Goal: Navigation & Orientation: Locate item on page

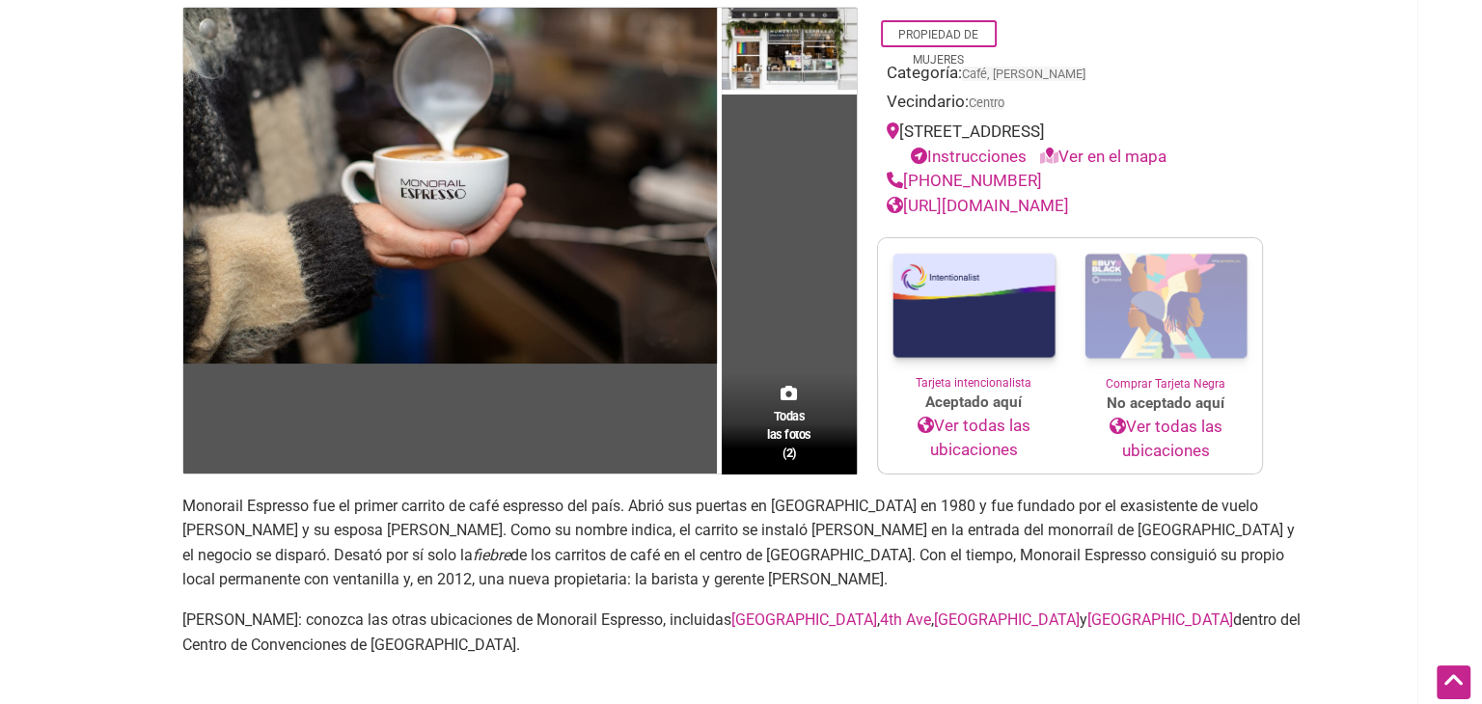
scroll to position [97, 0]
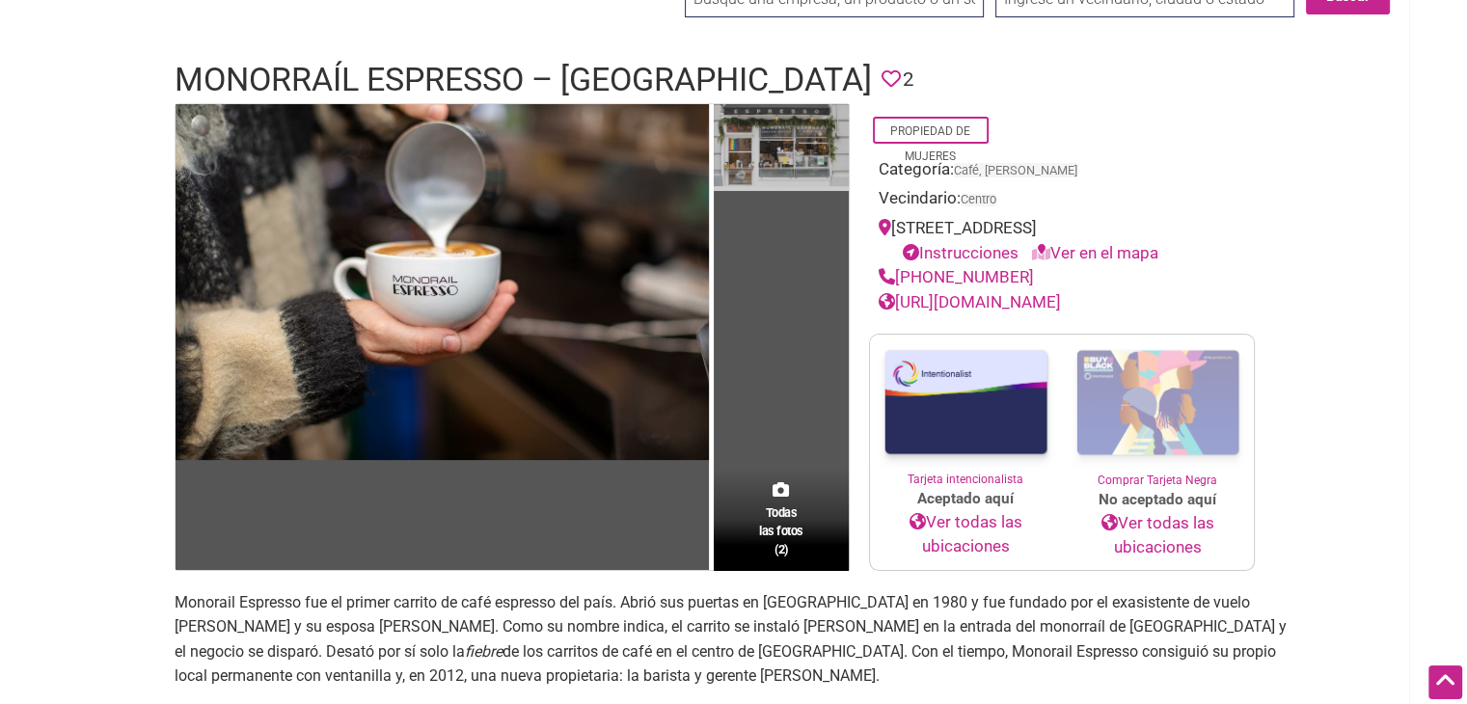
click at [766, 167] on img at bounding box center [781, 148] width 135 height 88
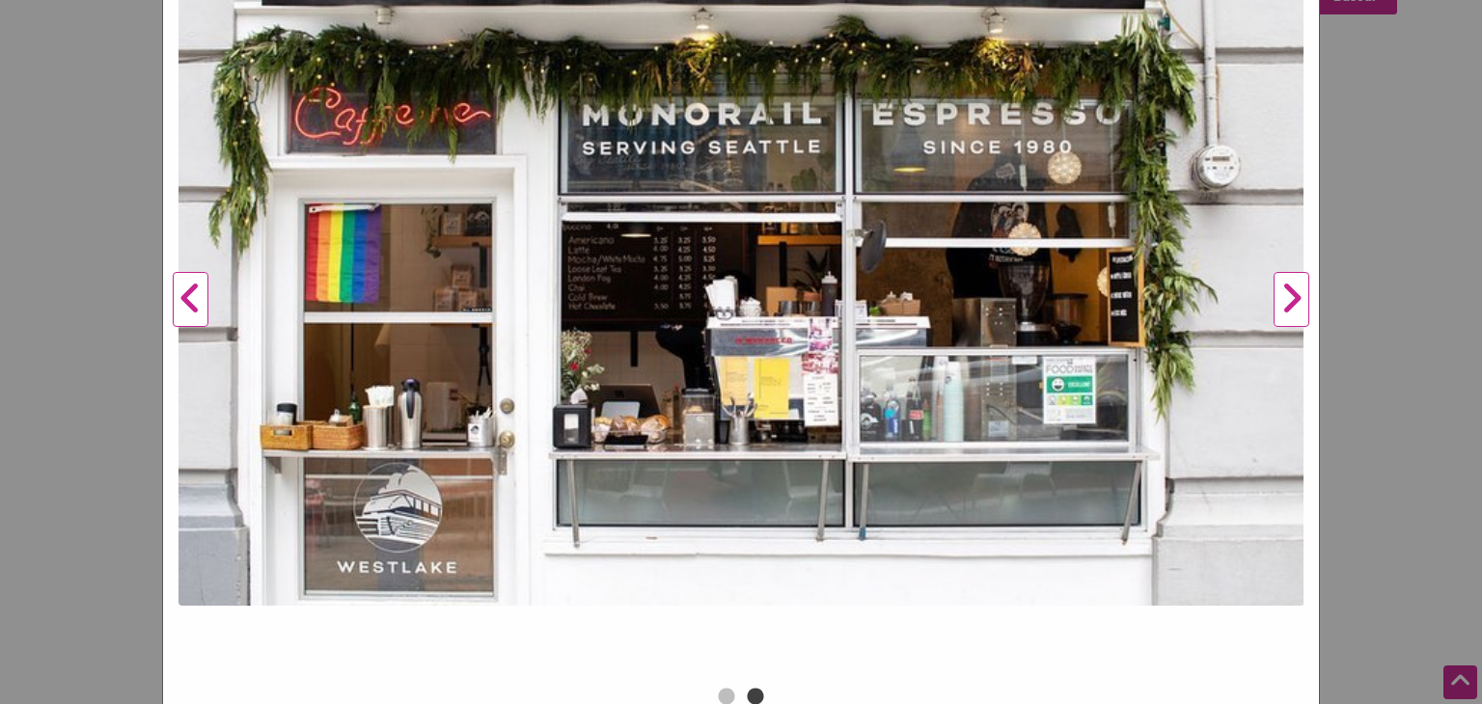
scroll to position [313, 0]
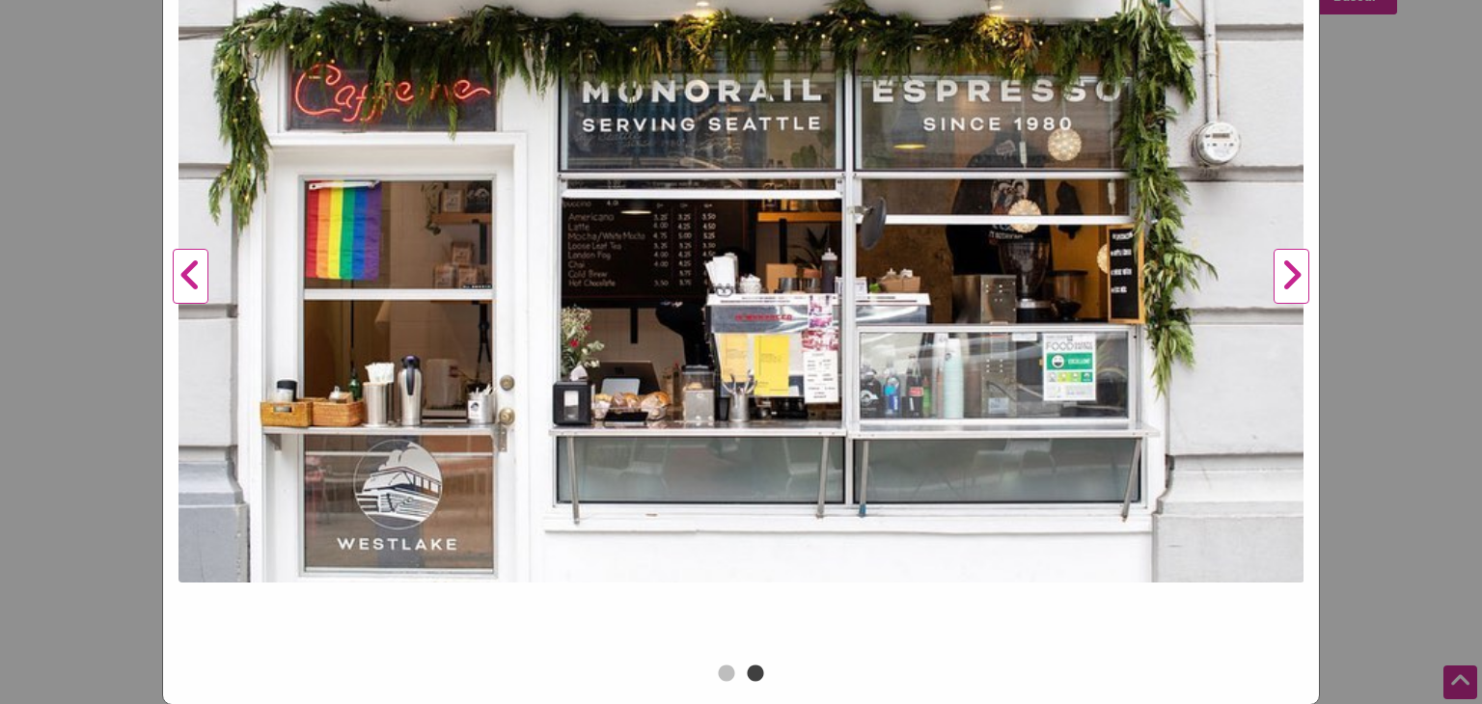
click at [177, 275] on button "Anterior" at bounding box center [190, 277] width 53 height 766
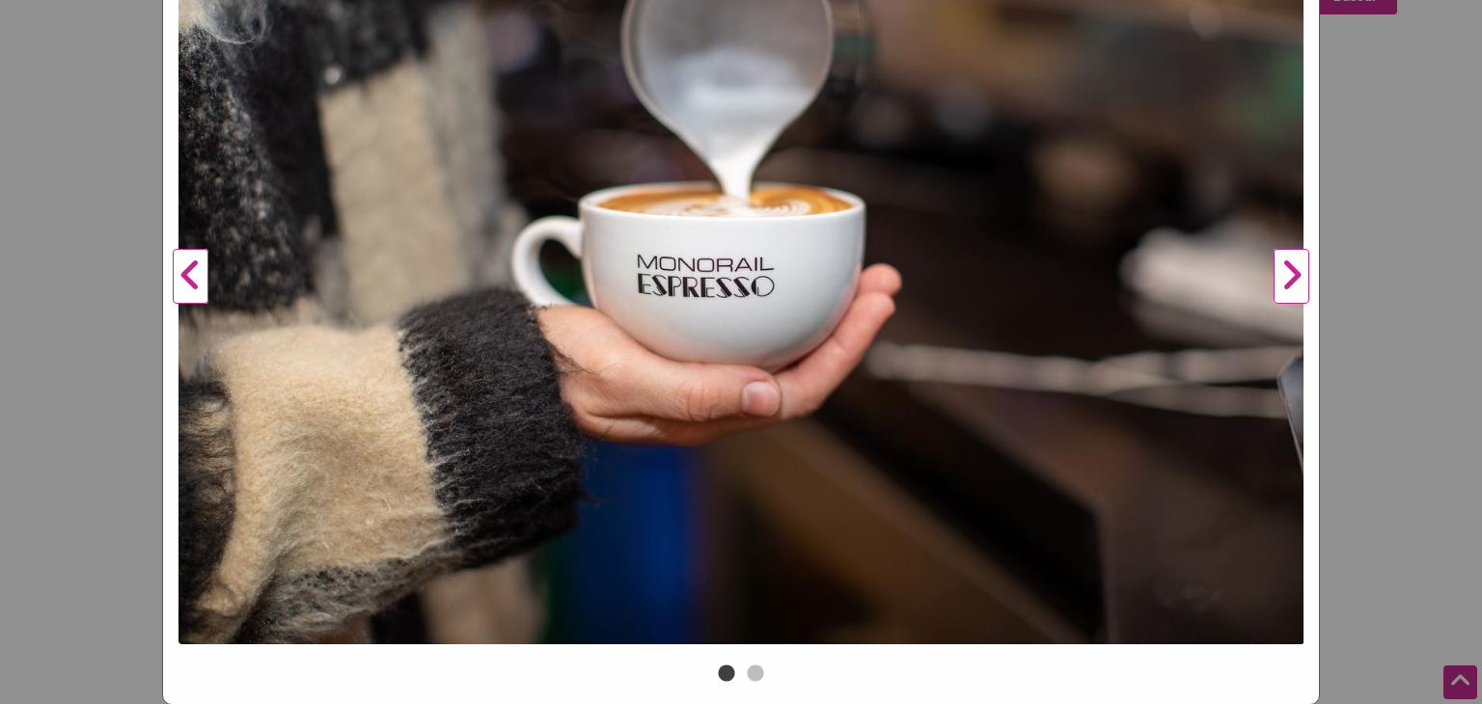
scroll to position [120, 0]
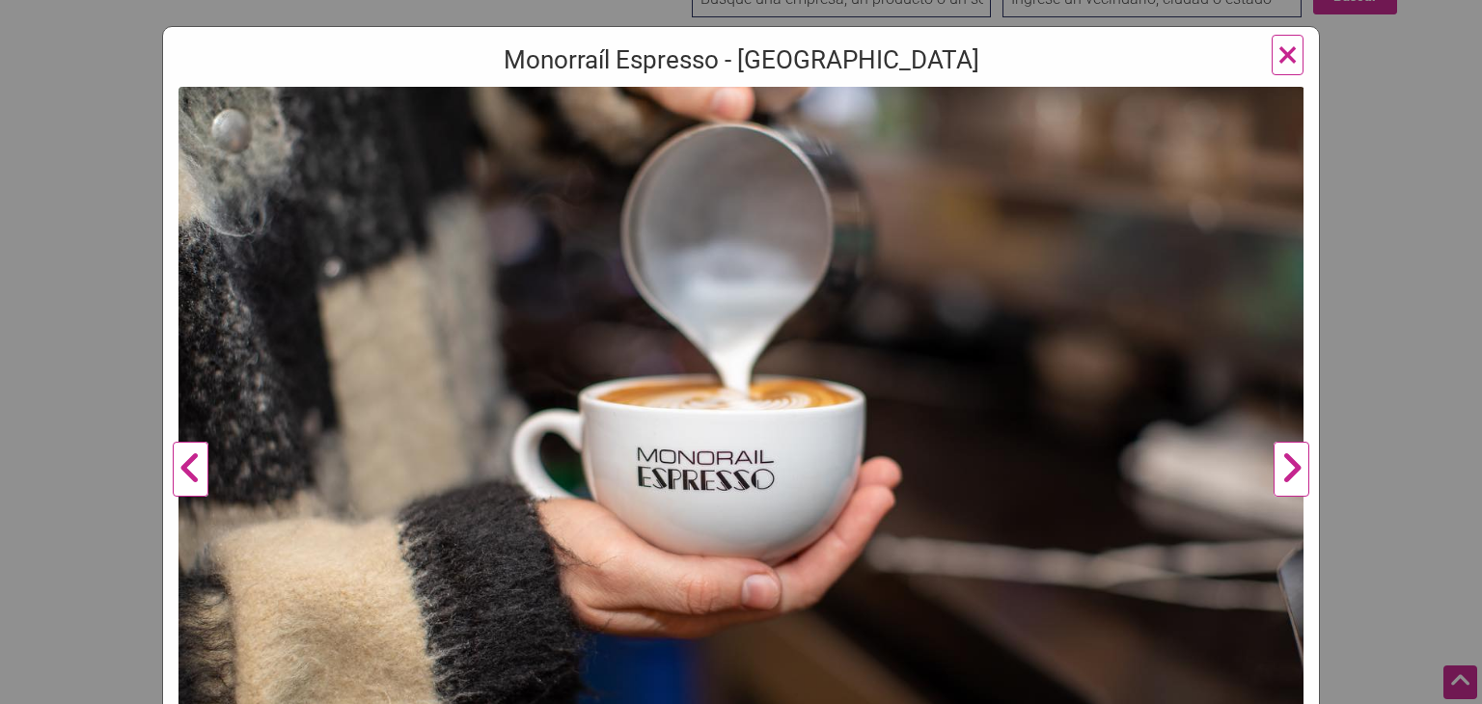
click at [1272, 450] on button "Próximo" at bounding box center [1291, 470] width 53 height 766
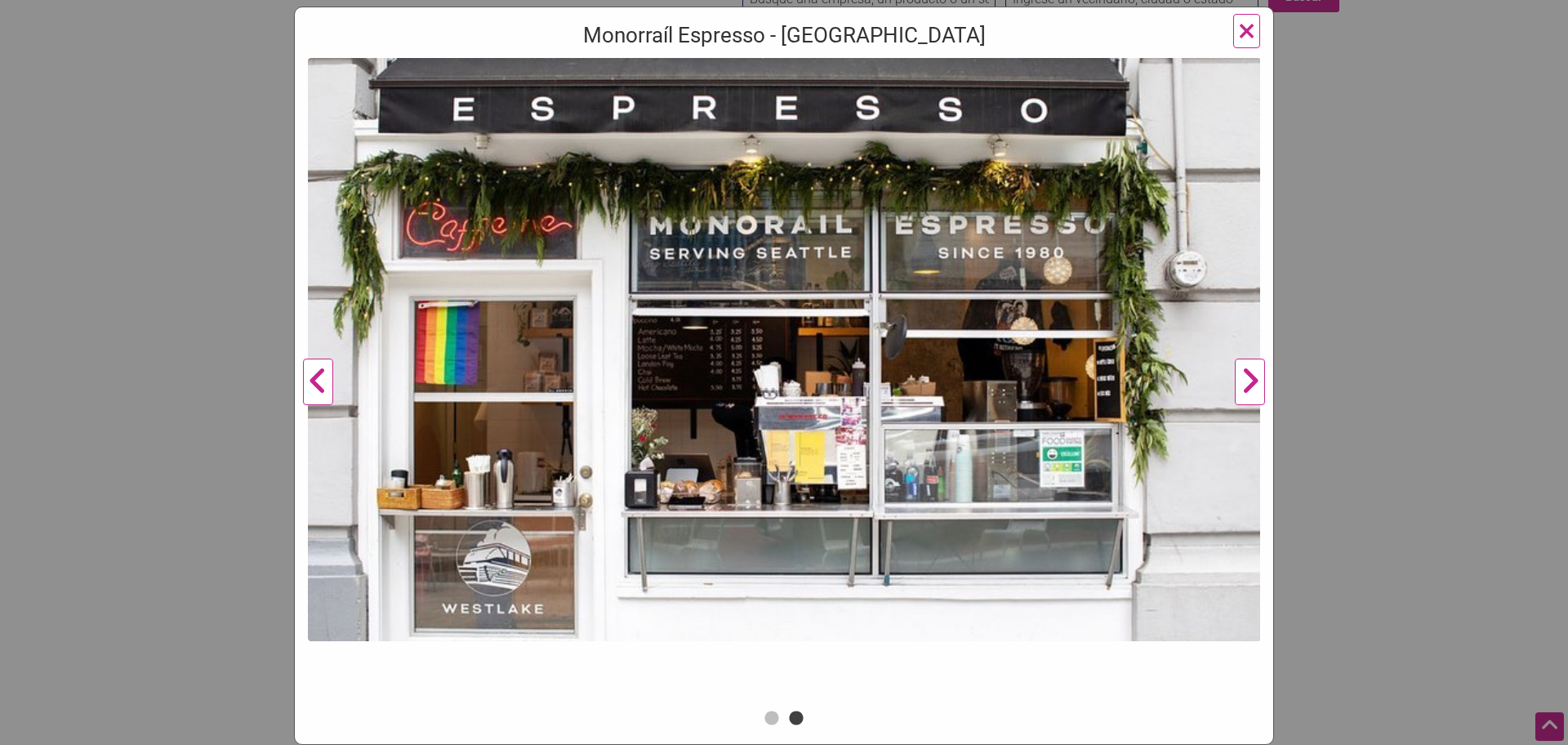
scroll to position [0, 0]
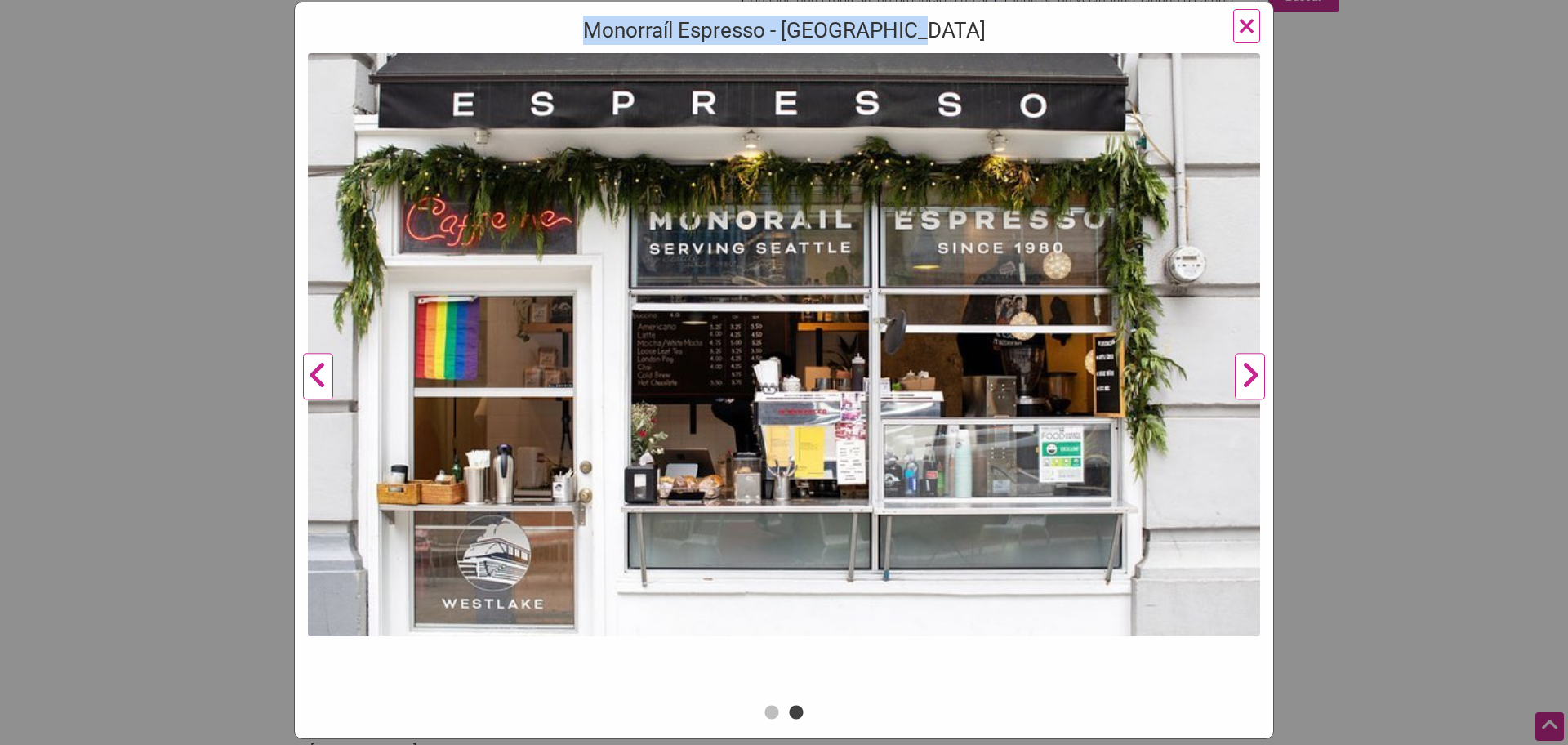
drag, startPoint x: 610, startPoint y: 33, endPoint x: 947, endPoint y: 14, distance: 337.5
click at [947, 14] on div "Monorraíl Espresso - Westlake Ave Anterior Próximo 1 2 ×" at bounding box center [784, 370] width 980 height 737
copy font "Monorraíl Espresso - [PERSON_NAME][GEOGRAPHIC_DATA]"
